Goal: Task Accomplishment & Management: Manage account settings

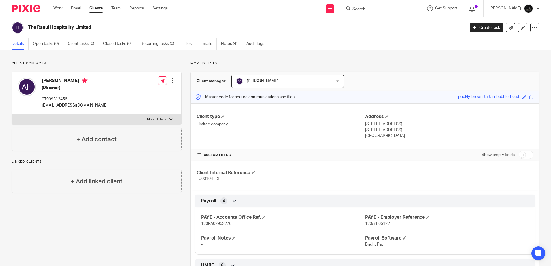
click at [371, 11] on input "Search" at bounding box center [378, 9] width 52 height 5
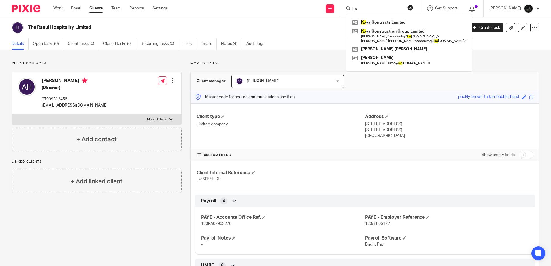
type input "k"
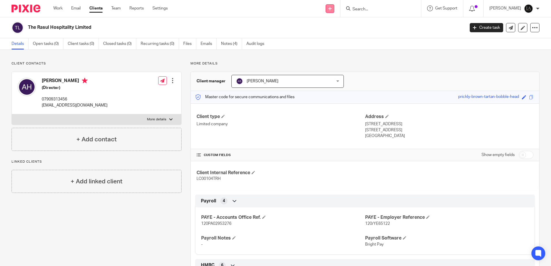
click at [332, 8] on icon at bounding box center [329, 8] width 3 height 3
click at [329, 41] on link "Add client" at bounding box center [338, 44] width 40 height 8
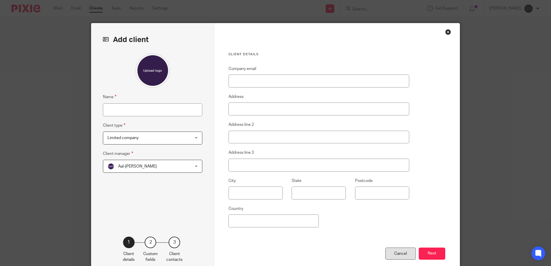
click at [398, 254] on div "Cancel" at bounding box center [400, 254] width 31 height 12
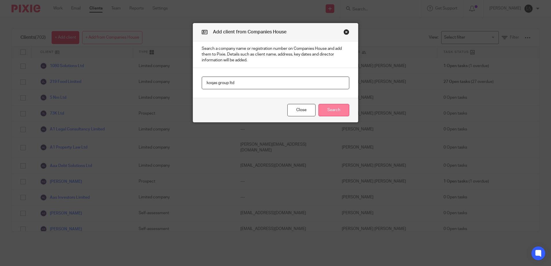
type input "koqas group ltd"
click at [335, 109] on button "Search" at bounding box center [333, 110] width 31 height 12
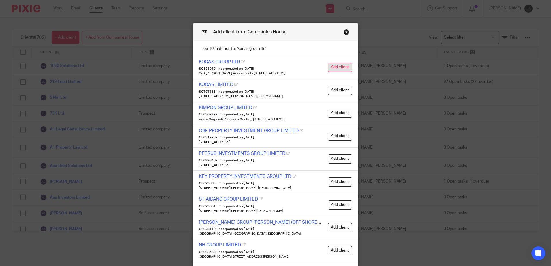
click at [328, 69] on button "Add client" at bounding box center [340, 67] width 24 height 9
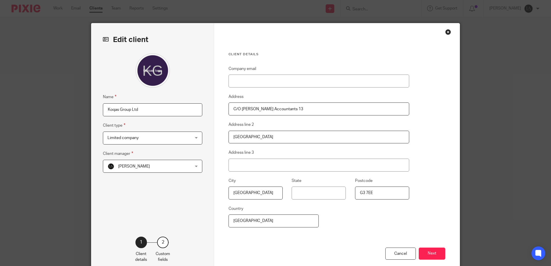
click at [195, 170] on div "Salman Amin Salman Amin" at bounding box center [152, 166] width 99 height 13
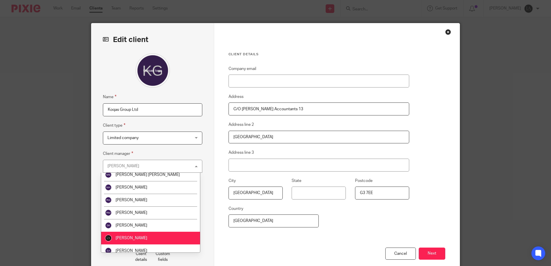
scroll to position [110, 0]
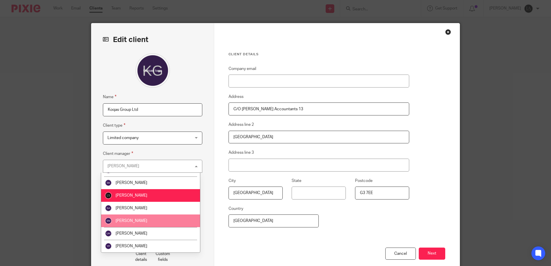
click at [135, 222] on span "[PERSON_NAME]" at bounding box center [132, 221] width 32 height 4
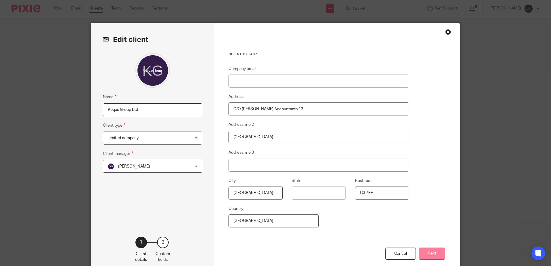
click at [433, 255] on button "Next" at bounding box center [432, 254] width 27 height 12
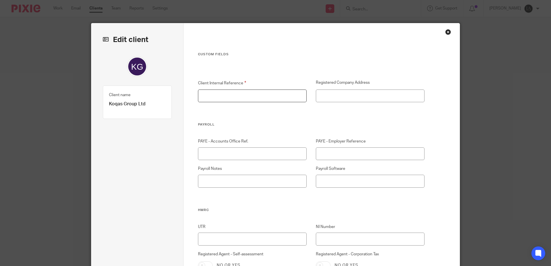
click at [233, 99] on input "Client Internal Reference" at bounding box center [252, 96] width 109 height 13
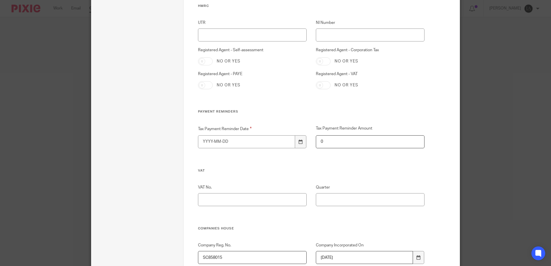
scroll to position [288, 0]
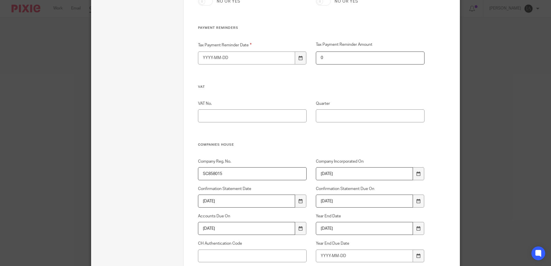
type input "0"
click at [274, 60] on input "Tax Payment Reminder Date" at bounding box center [246, 58] width 97 height 13
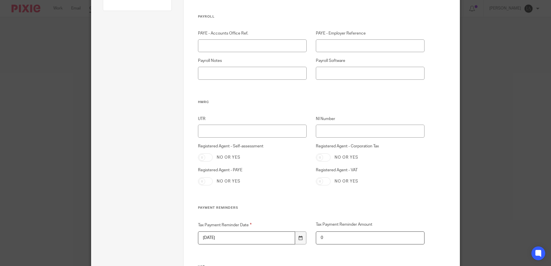
scroll to position [86, 0]
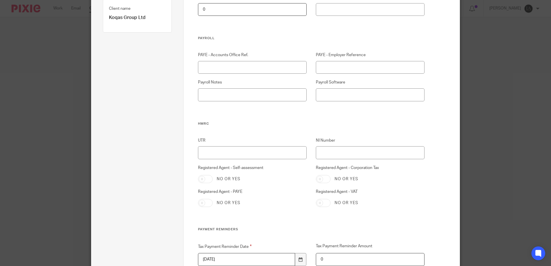
type input "1900-01-01"
click at [229, 159] on input "UTR" at bounding box center [252, 152] width 109 height 13
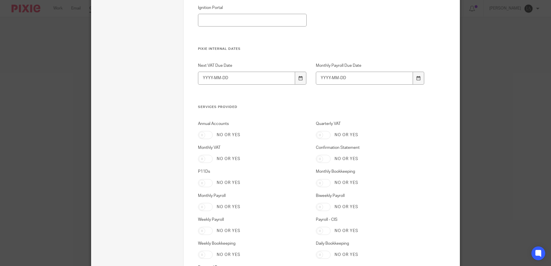
scroll to position [864, 0]
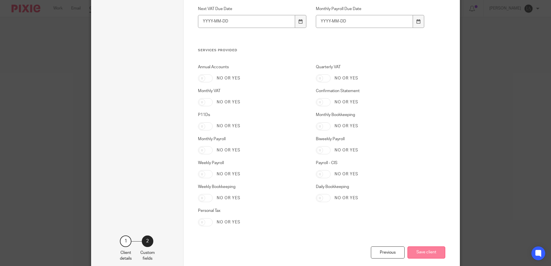
type input "2749512952"
click at [424, 254] on button "Save client" at bounding box center [426, 253] width 38 height 12
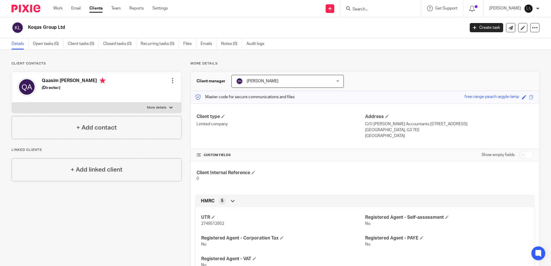
click at [391, 11] on input "Search" at bounding box center [378, 9] width 52 height 5
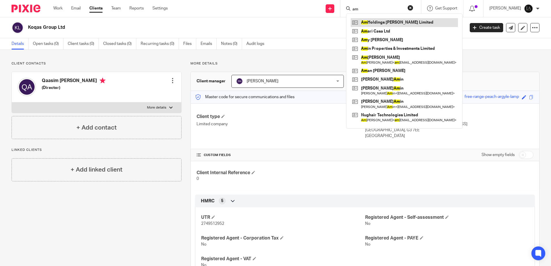
type input "am"
click at [390, 20] on link at bounding box center [404, 22] width 107 height 9
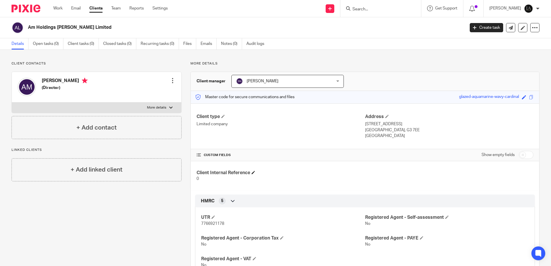
click at [252, 173] on h4 "Client Internal Reference" at bounding box center [280, 173] width 168 height 6
click at [252, 173] on span at bounding box center [253, 172] width 3 height 3
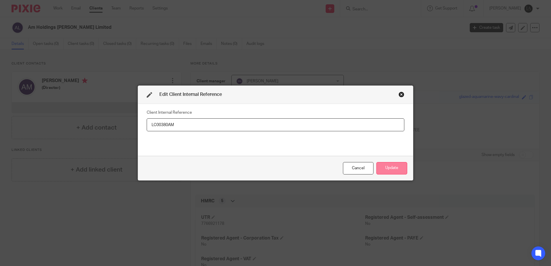
type input "LC00380AM"
click at [392, 173] on button "Update" at bounding box center [391, 168] width 31 height 12
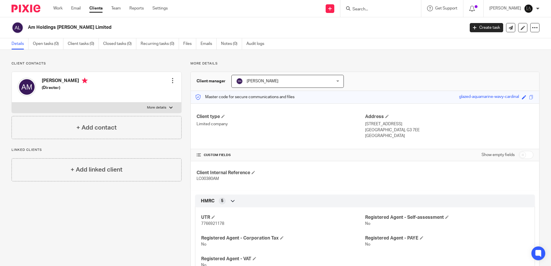
click at [360, 8] on input "Search" at bounding box center [378, 9] width 52 height 5
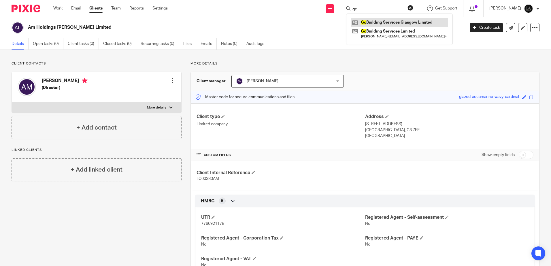
type input "gc"
click at [419, 22] on link at bounding box center [399, 22] width 97 height 9
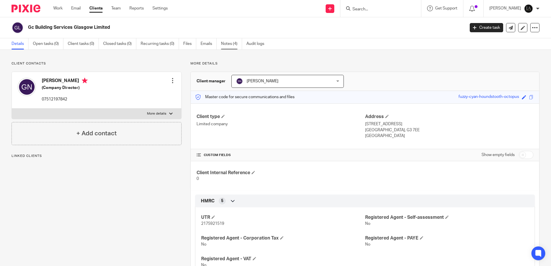
click at [239, 44] on link "Notes (4)" at bounding box center [231, 43] width 21 height 11
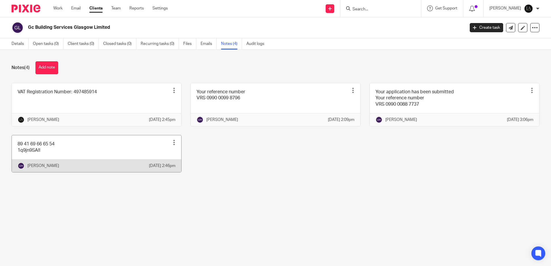
click at [171, 141] on div at bounding box center [174, 143] width 6 height 6
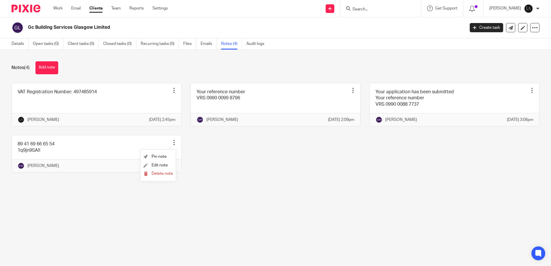
click at [310, 202] on main "Gc Building Services Glasgow Limited Create task Update from Companies House Ex…" at bounding box center [275, 133] width 551 height 266
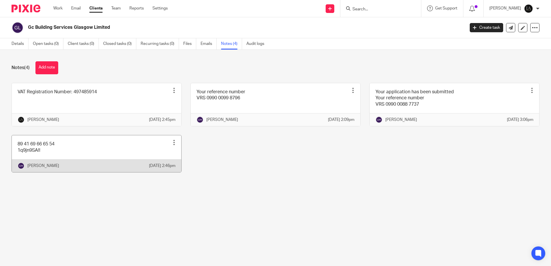
click at [172, 144] on div at bounding box center [174, 143] width 6 height 6
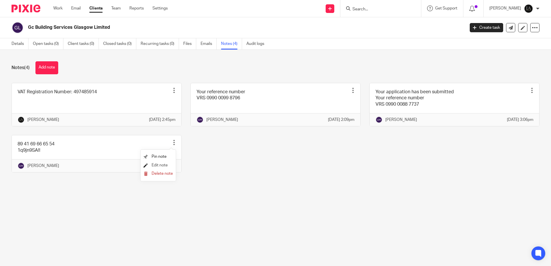
click at [161, 163] on span "Edit note" at bounding box center [160, 165] width 16 height 4
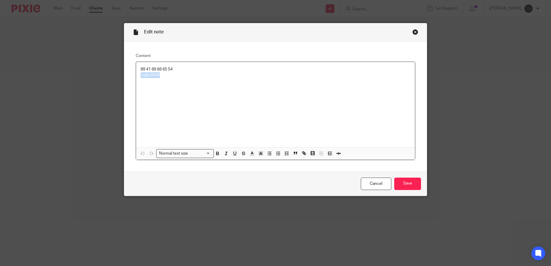
drag, startPoint x: 160, startPoint y: 75, endPoint x: 139, endPoint y: 74, distance: 21.6
click at [141, 74] on p "1q9jn9SA!!" at bounding box center [276, 75] width 270 height 6
copy p "1q9jn9SA!!"
click at [376, 186] on link "Cancel" at bounding box center [376, 184] width 31 height 12
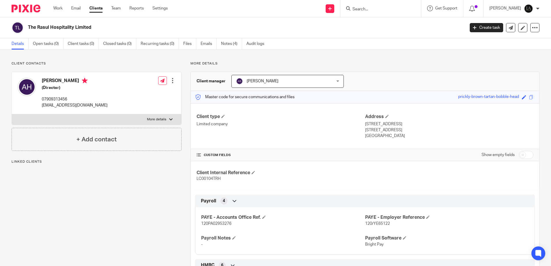
click at [385, 11] on input "Search" at bounding box center [378, 9] width 52 height 5
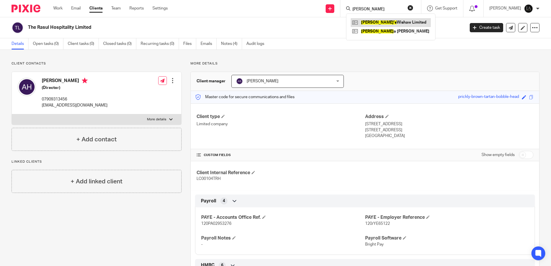
type input "samis"
click at [396, 23] on link at bounding box center [391, 22] width 80 height 9
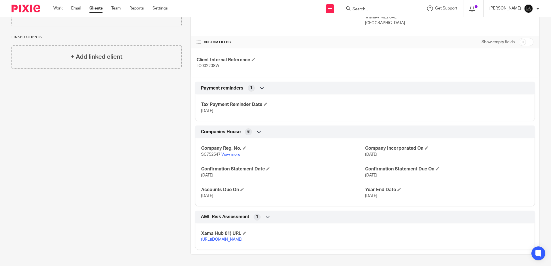
scroll to position [119, 0]
click at [522, 36] on div "Show empty fields" at bounding box center [507, 42] width 52 height 12
click at [523, 38] on input "checkbox" at bounding box center [526, 42] width 15 height 8
checkbox input "true"
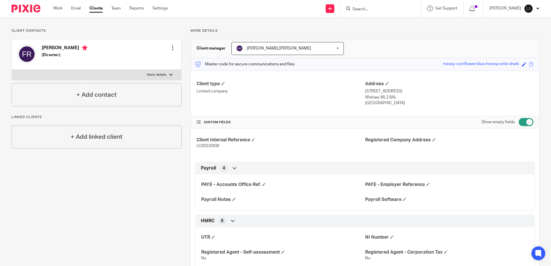
scroll to position [33, 0]
click at [384, 7] on input "Search" at bounding box center [378, 9] width 52 height 5
type input "[PERSON_NAME]"
click at [388, 20] on link at bounding box center [386, 22] width 71 height 9
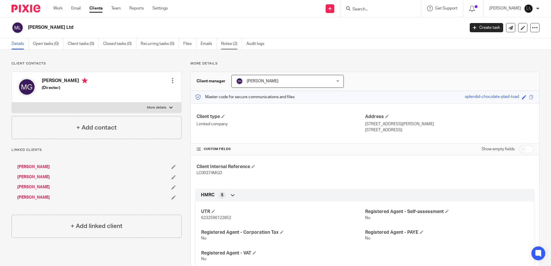
click at [234, 46] on link "Notes (2)" at bounding box center [231, 43] width 21 height 11
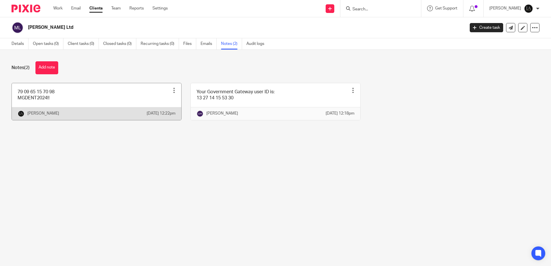
click at [58, 96] on link at bounding box center [96, 101] width 169 height 37
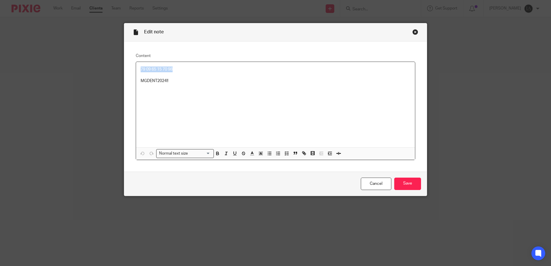
drag, startPoint x: 176, startPoint y: 67, endPoint x: 139, endPoint y: 67, distance: 37.5
click at [141, 67] on p "79 09 65 15 70 98" at bounding box center [276, 70] width 270 height 6
copy p "79 09 65 15 70 98"
drag, startPoint x: 172, startPoint y: 84, endPoint x: 139, endPoint y: 86, distance: 33.3
click at [139, 86] on div "79 09 65 15 70 98 MGDENT2024!!" at bounding box center [275, 105] width 279 height 86
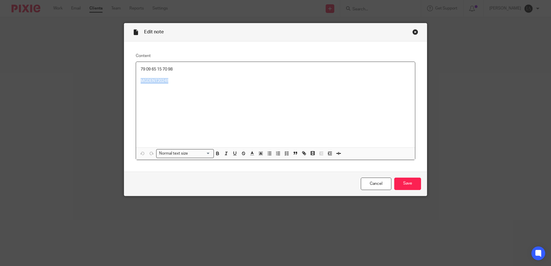
copy p "MGDENT2024!!"
click at [377, 182] on link "Cancel" at bounding box center [376, 184] width 31 height 12
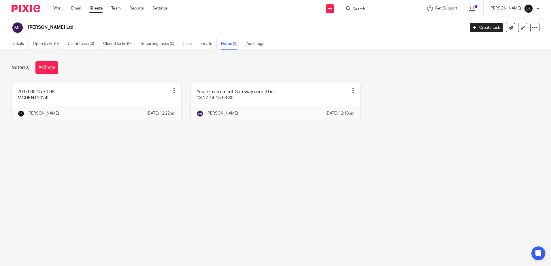
click at [385, 12] on input "Search" at bounding box center [378, 9] width 52 height 5
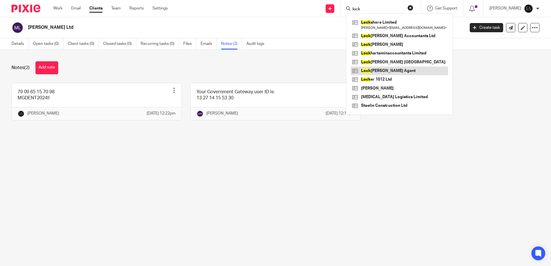
type input "lock"
click at [388, 71] on link at bounding box center [399, 71] width 97 height 9
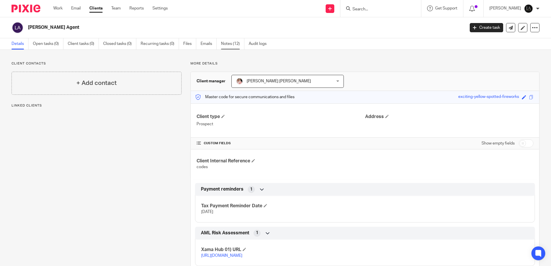
click at [228, 43] on link "Notes (12)" at bounding box center [232, 43] width 23 height 11
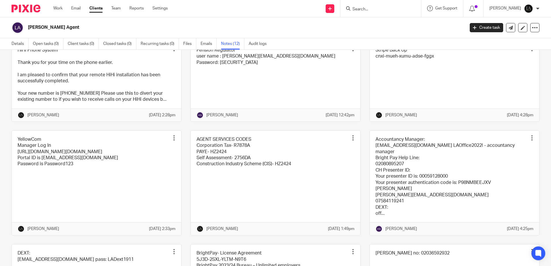
scroll to position [86, 0]
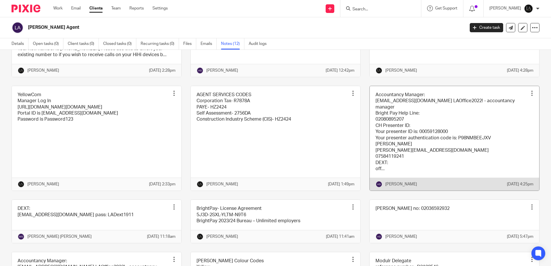
click at [405, 180] on link at bounding box center [454, 138] width 169 height 105
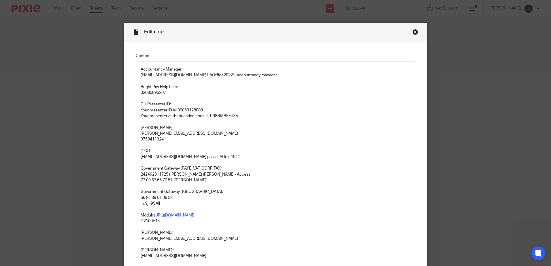
scroll to position [144, 0]
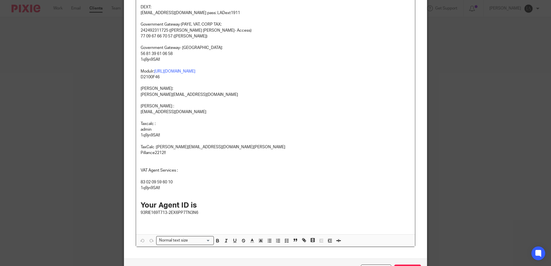
drag, startPoint x: 173, startPoint y: 54, endPoint x: 143, endPoint y: 53, distance: 30.8
click at [137, 54] on div "Accountancy Manager: [EMAIL_ADDRESS][DOMAIN_NAME] LAOffice2022! - accountancy m…" at bounding box center [275, 76] width 279 height 317
copy p "56 81 39 61 06 58"
click at [146, 59] on p "1q9jn9SA!!" at bounding box center [276, 60] width 270 height 6
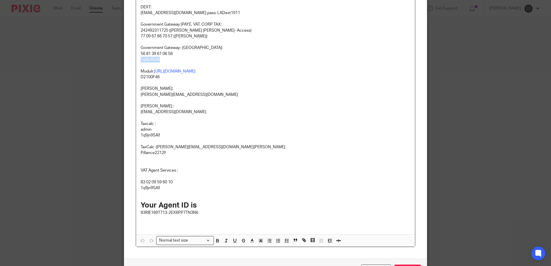
click at [146, 59] on p "1q9jn9SA!!" at bounding box center [276, 60] width 270 height 6
copy p "1q9jn9SA!!"
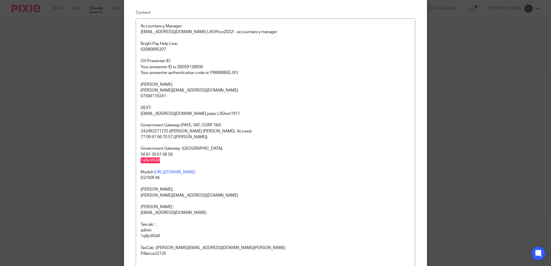
scroll to position [29, 0]
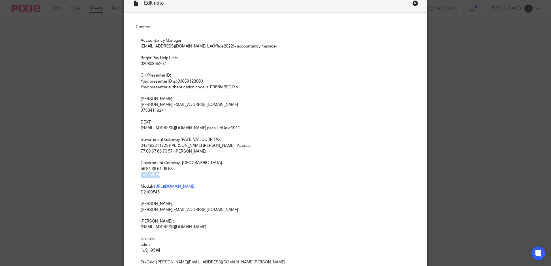
click at [413, 2] on div "Close this dialog window" at bounding box center [415, 3] width 6 height 6
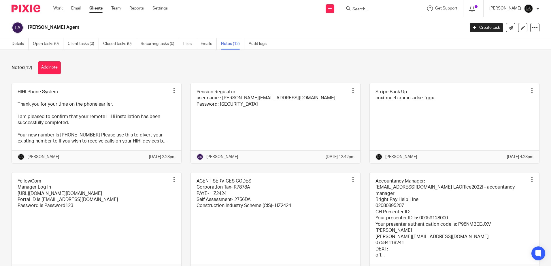
click at [374, 8] on input "Search" at bounding box center [378, 9] width 52 height 5
type input "mg"
click at [378, 20] on link at bounding box center [386, 22] width 71 height 9
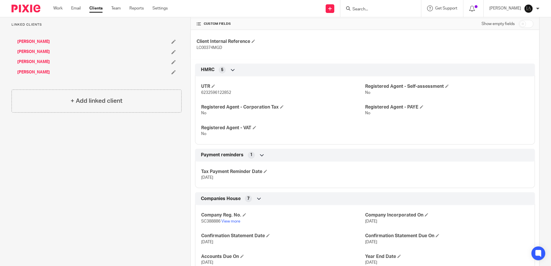
scroll to position [144, 0]
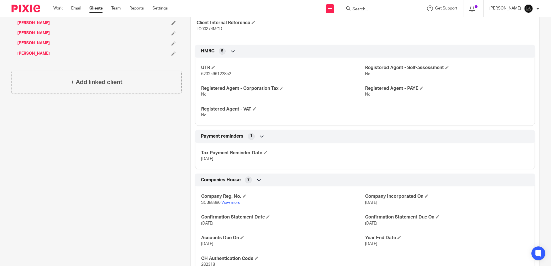
click at [217, 204] on span "SC388886" at bounding box center [210, 203] width 19 height 4
drag, startPoint x: 219, startPoint y: 204, endPoint x: 200, endPoint y: 202, distance: 19.4
click at [201, 202] on p "SC388886 View more" at bounding box center [283, 203] width 164 height 6
copy span "SC388886"
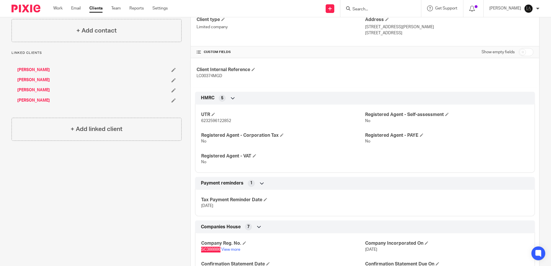
scroll to position [0, 0]
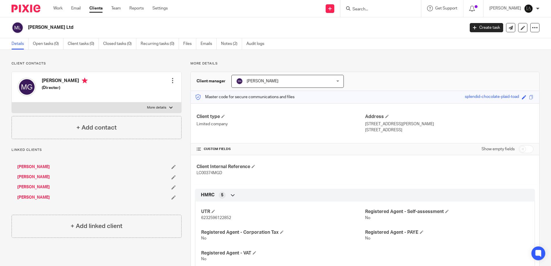
drag, startPoint x: 395, startPoint y: 131, endPoint x: 373, endPoint y: 133, distance: 22.0
click at [373, 133] on p "Largs, KA30 8AU" at bounding box center [449, 130] width 168 height 6
copy p "KA30 8AU"
drag, startPoint x: 222, startPoint y: 174, endPoint x: 196, endPoint y: 174, distance: 25.6
click at [196, 174] on p "LC00374MGD" at bounding box center [280, 173] width 168 height 6
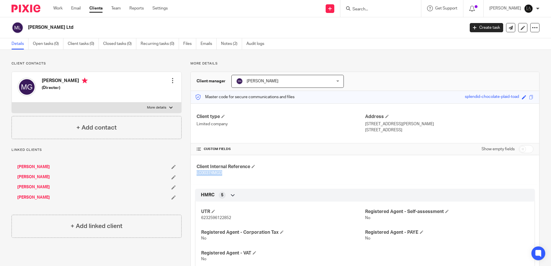
drag, startPoint x: 196, startPoint y: 174, endPoint x: 203, endPoint y: 174, distance: 6.6
copy span "LC00374MGD"
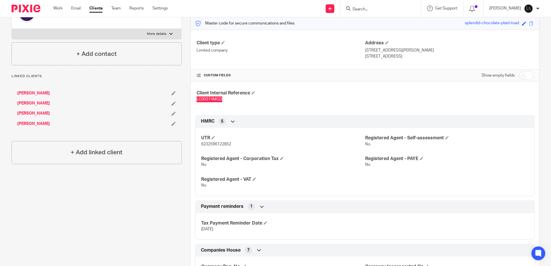
scroll to position [46, 0]
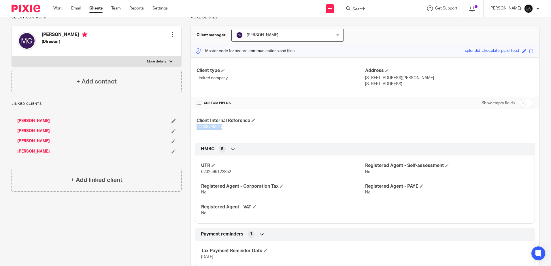
click at [527, 105] on input "checkbox" at bounding box center [526, 103] width 15 height 8
checkbox input "true"
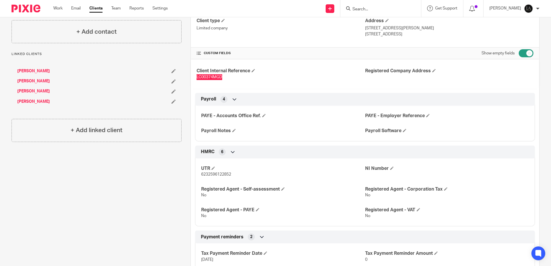
scroll to position [0, 0]
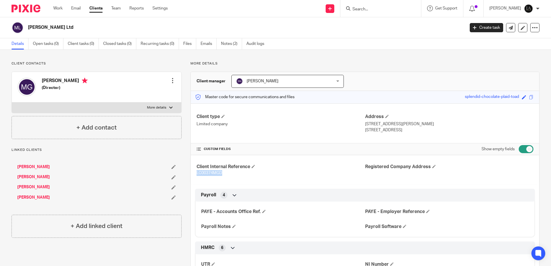
click at [278, 174] on p "LC00374MGD" at bounding box center [280, 173] width 168 height 6
click at [229, 43] on link "Notes (2)" at bounding box center [231, 43] width 21 height 11
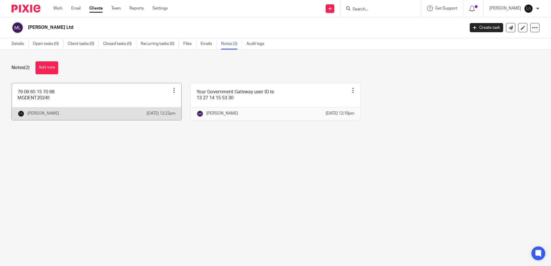
click at [54, 97] on link at bounding box center [96, 101] width 169 height 37
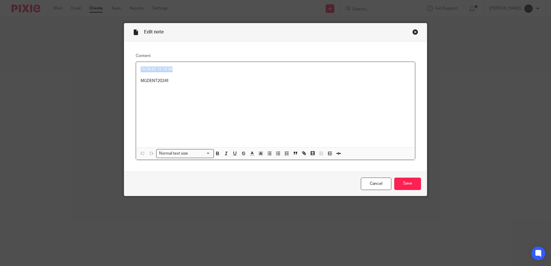
drag, startPoint x: 174, startPoint y: 69, endPoint x: 136, endPoint y: 67, distance: 37.8
click at [136, 67] on div "79 09 65 15 70 98 MGDENT2024!!" at bounding box center [275, 105] width 279 height 86
copy p "79 09 65 15 70 98"
drag, startPoint x: 172, startPoint y: 80, endPoint x: 136, endPoint y: 78, distance: 36.1
click at [136, 78] on div "79 09 65 15 70 98 MGDENT2024!!" at bounding box center [275, 105] width 279 height 86
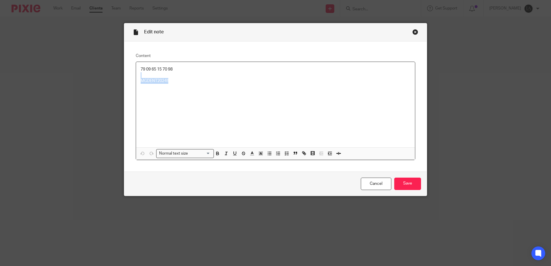
copy div "MGDENT2024!!"
click at [412, 31] on div "Close this dialog window" at bounding box center [415, 32] width 6 height 6
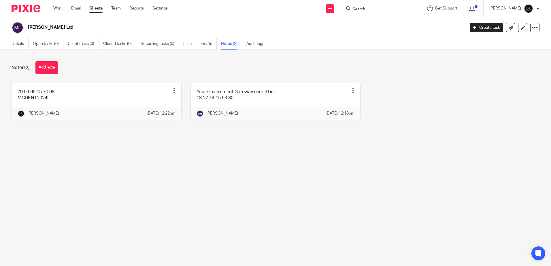
click at [402, 9] on input "Search" at bounding box center [378, 9] width 52 height 5
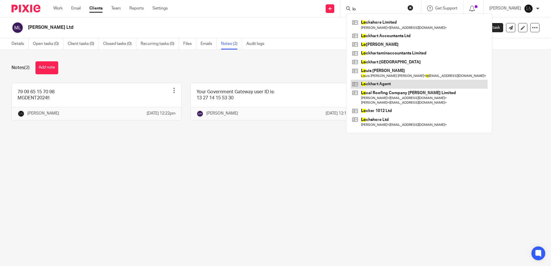
type input "lo"
click at [381, 81] on link at bounding box center [419, 84] width 137 height 9
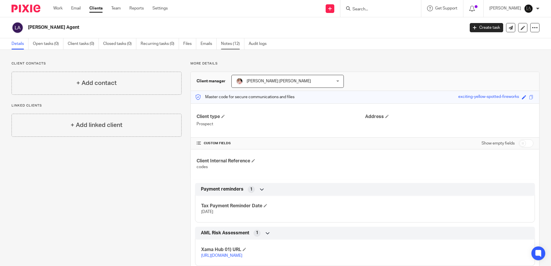
click at [239, 46] on link "Notes (12)" at bounding box center [232, 43] width 23 height 11
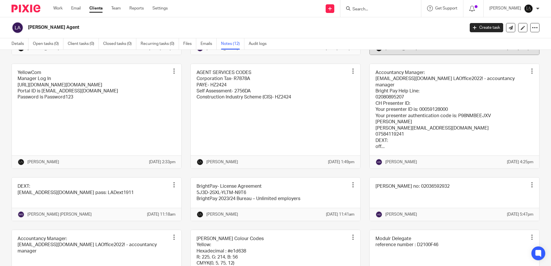
scroll to position [97, 0]
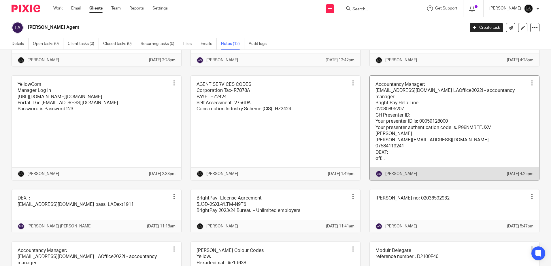
click at [529, 86] on div at bounding box center [532, 83] width 6 height 6
click at [517, 156] on link at bounding box center [454, 128] width 169 height 105
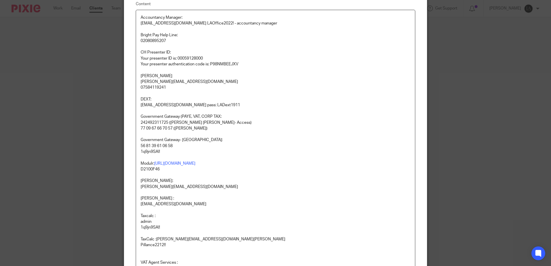
scroll to position [58, 0]
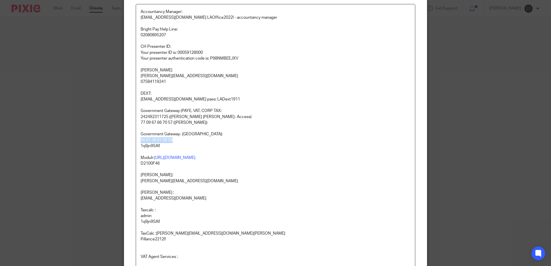
drag, startPoint x: 171, startPoint y: 139, endPoint x: 137, endPoint y: 139, distance: 33.7
click at [137, 139] on div "Accountancy Manager: office@lockhartaminaccountants.co.uk LAOffice2022! - accou…" at bounding box center [275, 162] width 279 height 317
copy p "56 81 39 61 06 58"
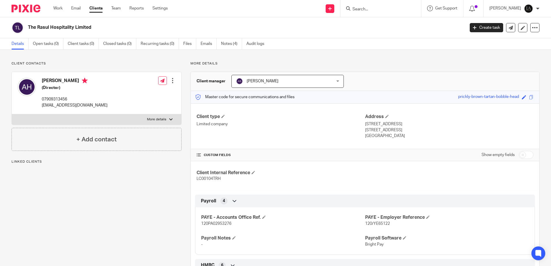
click at [371, 12] on form at bounding box center [382, 8] width 61 height 7
click at [368, 8] on input "Search" at bounding box center [378, 9] width 52 height 5
type input "mg"
click at [384, 25] on link at bounding box center [386, 22] width 71 height 9
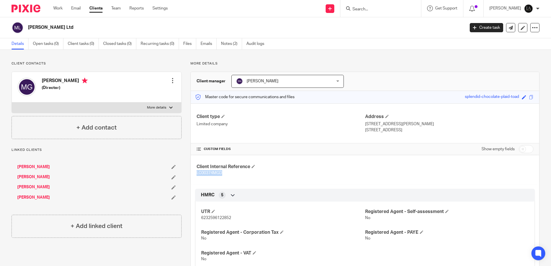
drag, startPoint x: 226, startPoint y: 175, endPoint x: 192, endPoint y: 173, distance: 34.3
click at [192, 173] on div "Client Internal Reference LC00374MGD" at bounding box center [365, 169] width 348 height 29
copy span "LC00374MGD"
drag, startPoint x: 231, startPoint y: 218, endPoint x: 200, endPoint y: 218, distance: 30.5
click at [201, 218] on p "6232596122852" at bounding box center [283, 218] width 164 height 6
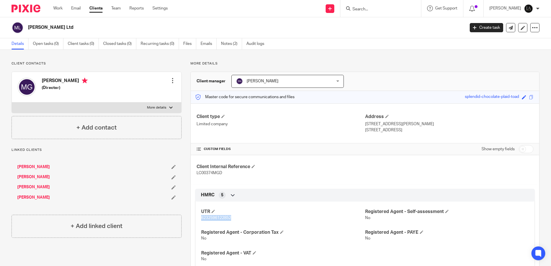
copy span "6232596122852"
drag, startPoint x: 20, startPoint y: 143, endPoint x: 221, endPoint y: 217, distance: 213.4
copy span "6232596122852"
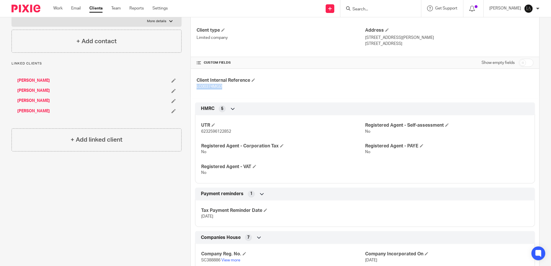
drag, startPoint x: 222, startPoint y: 85, endPoint x: 194, endPoint y: 86, distance: 28.3
click at [194, 86] on div "Client Internal Reference LC00374MGD" at bounding box center [365, 83] width 348 height 29
drag, startPoint x: 194, startPoint y: 86, endPoint x: 203, endPoint y: 86, distance: 9.2
copy span "LC00374MGD"
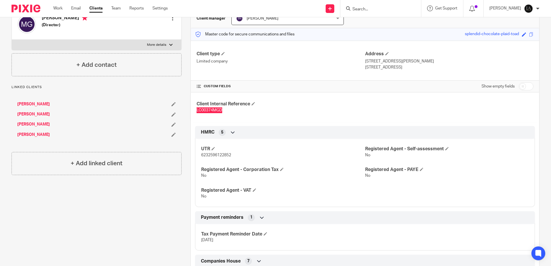
scroll to position [29, 0]
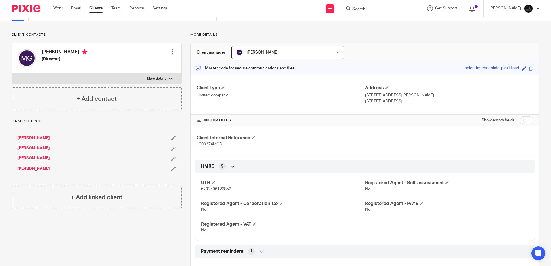
click at [232, 190] on p "6232596122852" at bounding box center [283, 189] width 164 height 6
click at [230, 190] on span "6232596122852" at bounding box center [216, 189] width 30 height 4
drag, startPoint x: 232, startPoint y: 189, endPoint x: 196, endPoint y: 188, distance: 36.0
click at [196, 188] on div "UTR 6232596122852 Registered Agent - Self-assessment No Registered Agent - Corp…" at bounding box center [365, 205] width 340 height 72
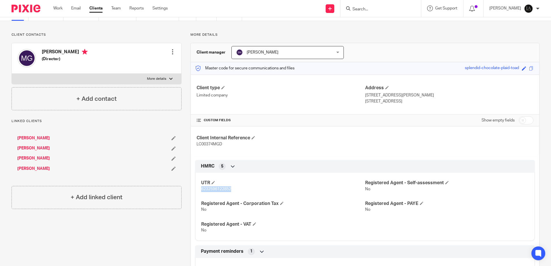
drag, startPoint x: 196, startPoint y: 188, endPoint x: 213, endPoint y: 190, distance: 16.8
copy span "6232596122852"
click at [243, 188] on p "6232596122852" at bounding box center [283, 189] width 164 height 6
click at [233, 189] on p "6232596122852" at bounding box center [283, 189] width 164 height 6
drag, startPoint x: 231, startPoint y: 189, endPoint x: 197, endPoint y: 189, distance: 34.3
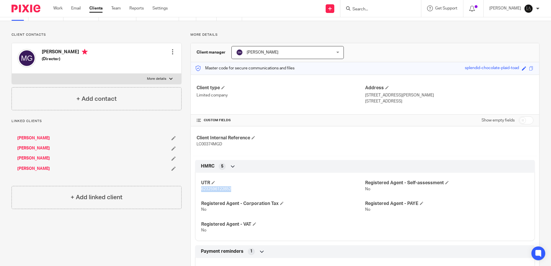
click at [197, 189] on div "UTR 6232596122852 Registered Agent - Self-assessment No Registered Agent - Corp…" at bounding box center [365, 205] width 340 height 72
drag, startPoint x: 197, startPoint y: 189, endPoint x: 213, endPoint y: 187, distance: 15.9
copy span "6232596122852"
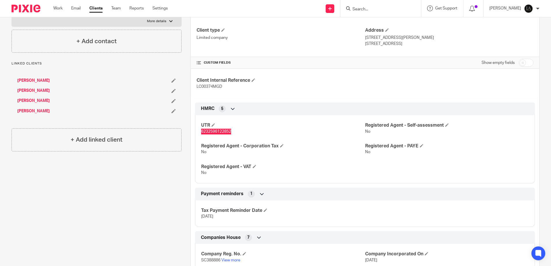
scroll to position [75, 0]
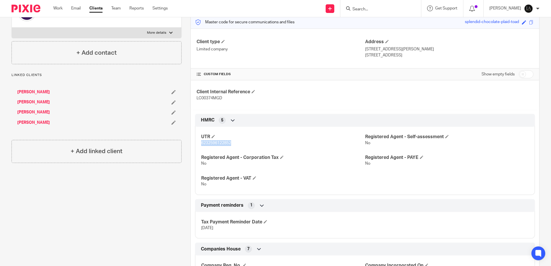
click at [521, 74] on input "checkbox" at bounding box center [526, 74] width 15 height 8
checkbox input "true"
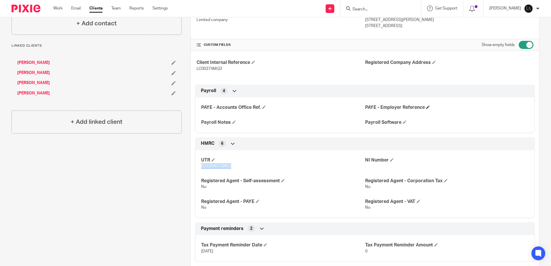
scroll to position [133, 0]
